Goal: Transaction & Acquisition: Purchase product/service

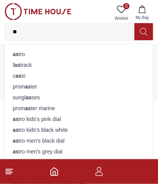
type input "*"
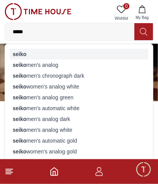
type input "*****"
click at [65, 53] on div "seiko" at bounding box center [79, 54] width 139 height 11
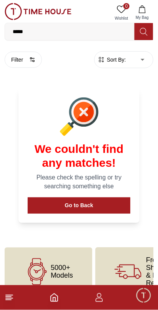
scroll to position [10, 0]
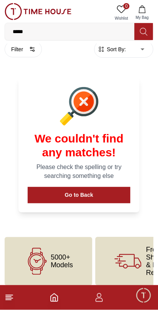
click at [71, 29] on input "*****" at bounding box center [70, 31] width 130 height 15
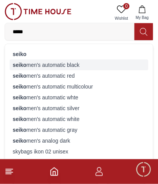
click at [69, 62] on div "seiko men's automatic black" at bounding box center [79, 64] width 139 height 11
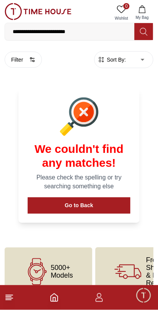
scroll to position [10, 0]
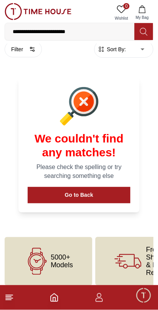
click at [148, 139] on div "We couldn't find any matches! Please check the spelling or try searching someth…" at bounding box center [79, 145] width 140 height 153
click at [131, 183] on footer at bounding box center [79, 298] width 158 height 25
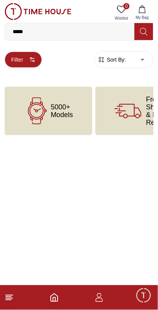
click at [30, 60] on icon "button" at bounding box center [32, 60] width 6 height 6
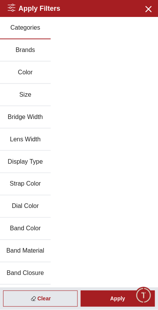
click at [52, 45] on div "Categories Brands Color Size Bridge Width Lens Width Display Type Strap Color D…" at bounding box center [79, 207] width 158 height 380
click at [22, 52] on button "Brands" at bounding box center [25, 50] width 51 height 22
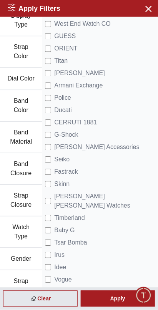
scroll to position [176, 0]
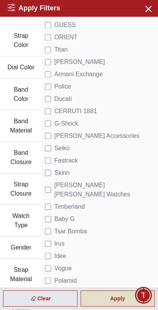
click at [123, 183] on div "Apply" at bounding box center [118, 299] width 75 height 16
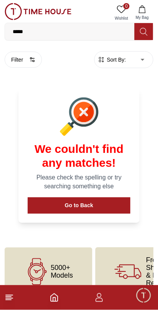
scroll to position [10, 0]
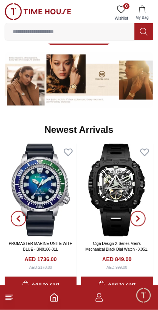
scroll to position [315, 0]
